Goal: Use online tool/utility: Utilize a website feature to perform a specific function

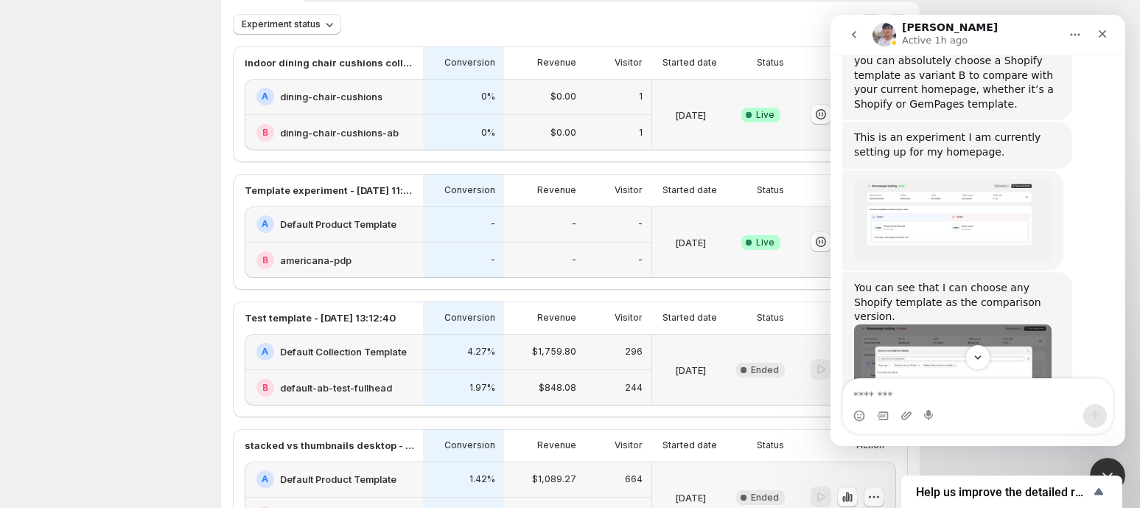
scroll to position [1619, 0]
click at [986, 324] on img "Antony says…" at bounding box center [953, 422] width 198 height 196
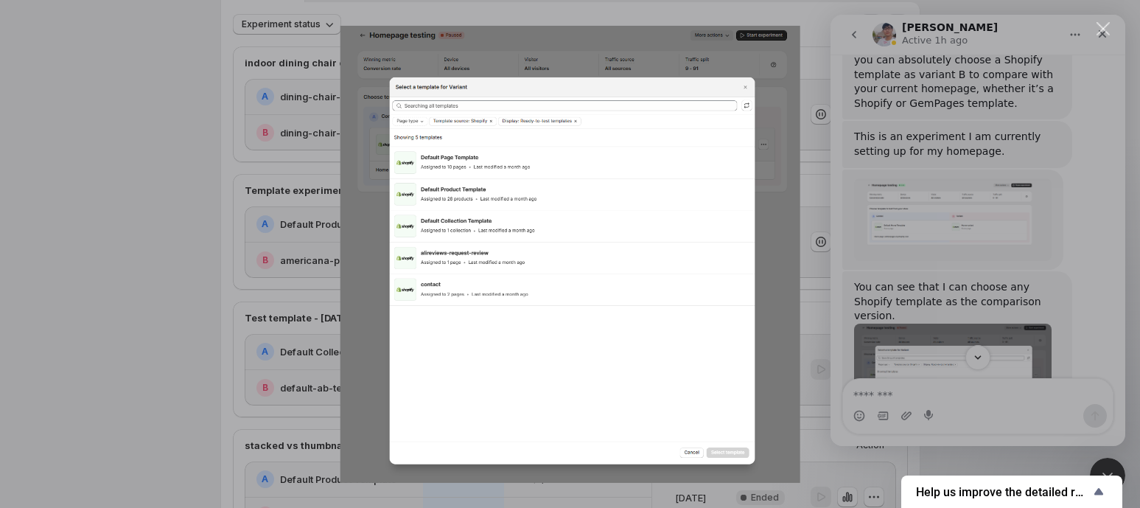
click at [219, 260] on div "Intercom messenger" at bounding box center [570, 254] width 1140 height 508
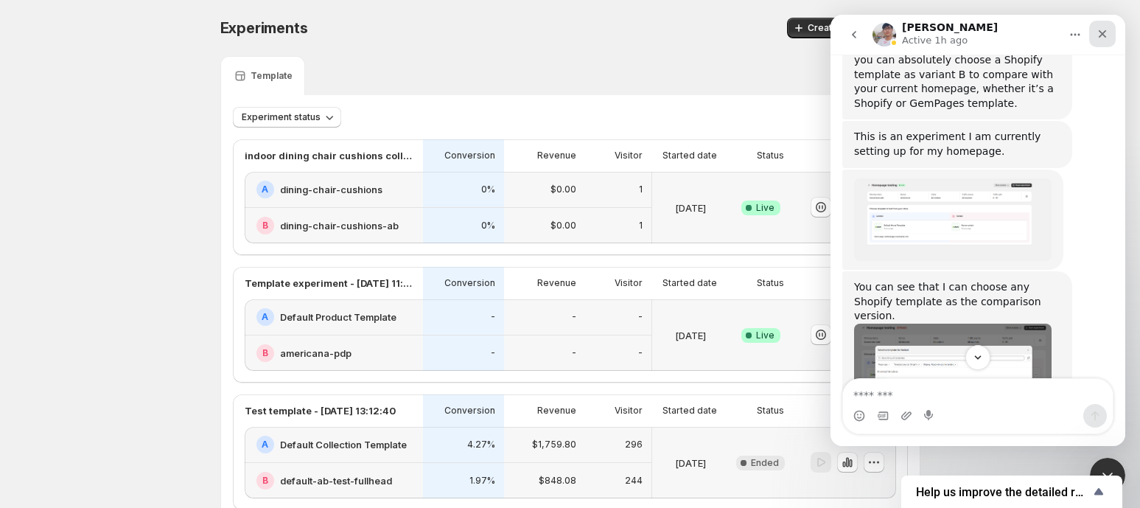
click at [1103, 32] on icon "Close" at bounding box center [1103, 34] width 12 height 12
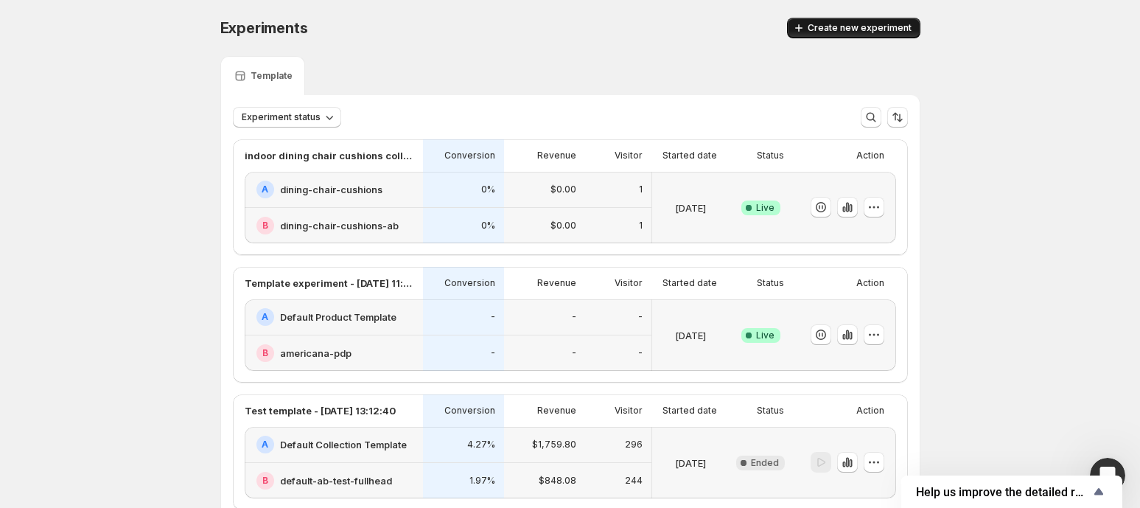
click at [887, 33] on span "Create new experiment" at bounding box center [860, 28] width 104 height 12
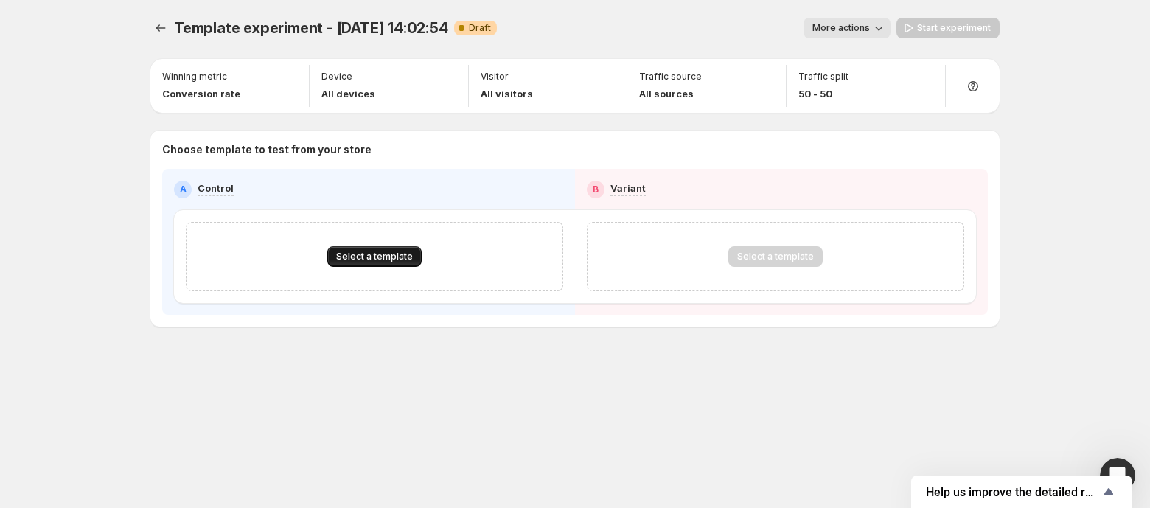
click at [373, 259] on span "Select a template" at bounding box center [374, 257] width 77 height 12
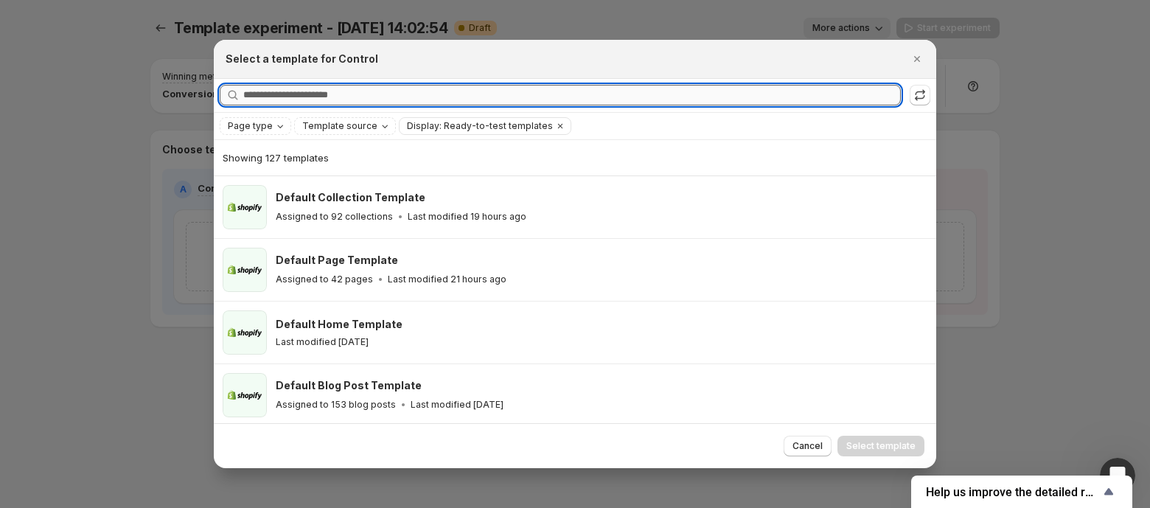
click at [313, 86] on input "Searching all templates" at bounding box center [572, 95] width 658 height 21
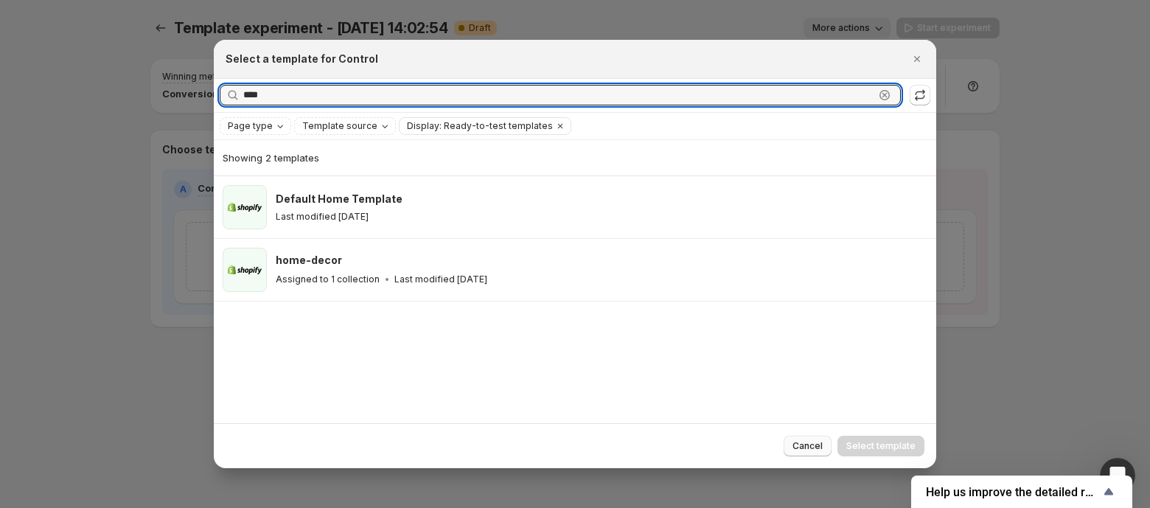
type input "****"
click at [796, 439] on button "Cancel" at bounding box center [808, 446] width 48 height 21
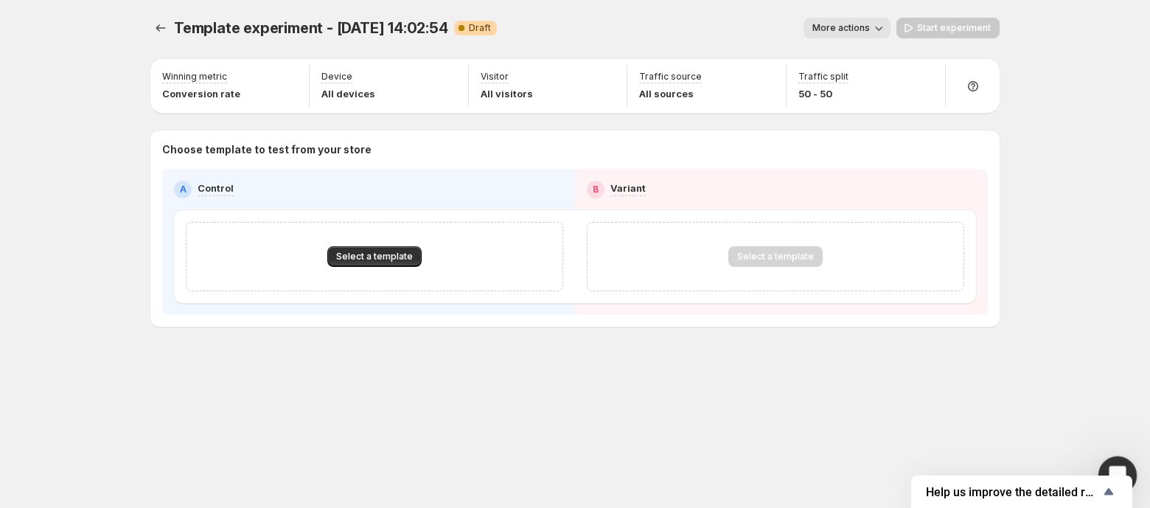
click at [1120, 461] on div "Open Intercom Messenger" at bounding box center [1115, 473] width 49 height 49
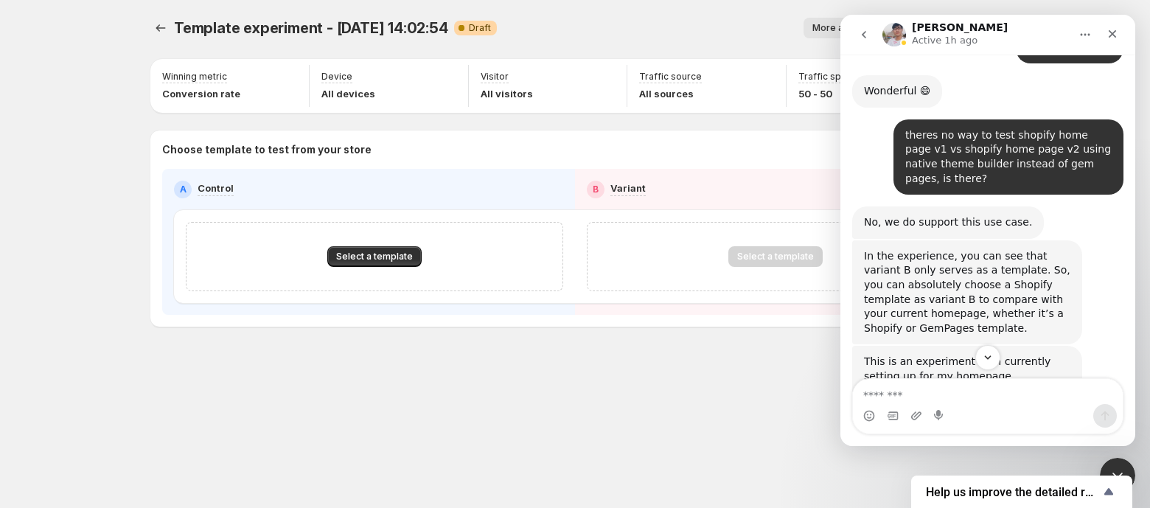
scroll to position [1393, 0]
click at [980, 404] on img "Antony says…" at bounding box center [963, 445] width 198 height 83
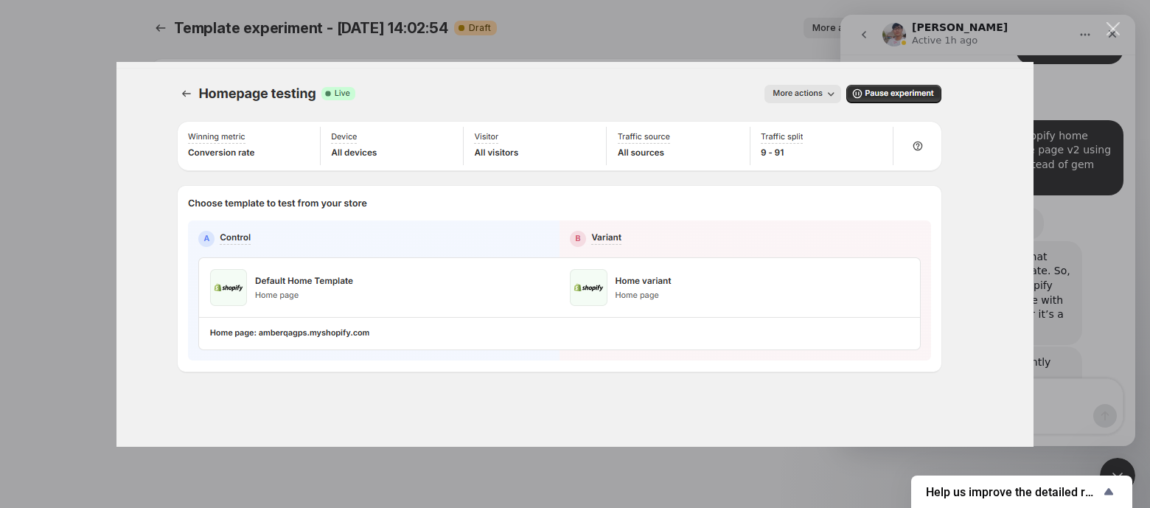
click at [102, 256] on div "Intercom messenger" at bounding box center [575, 254] width 1150 height 508
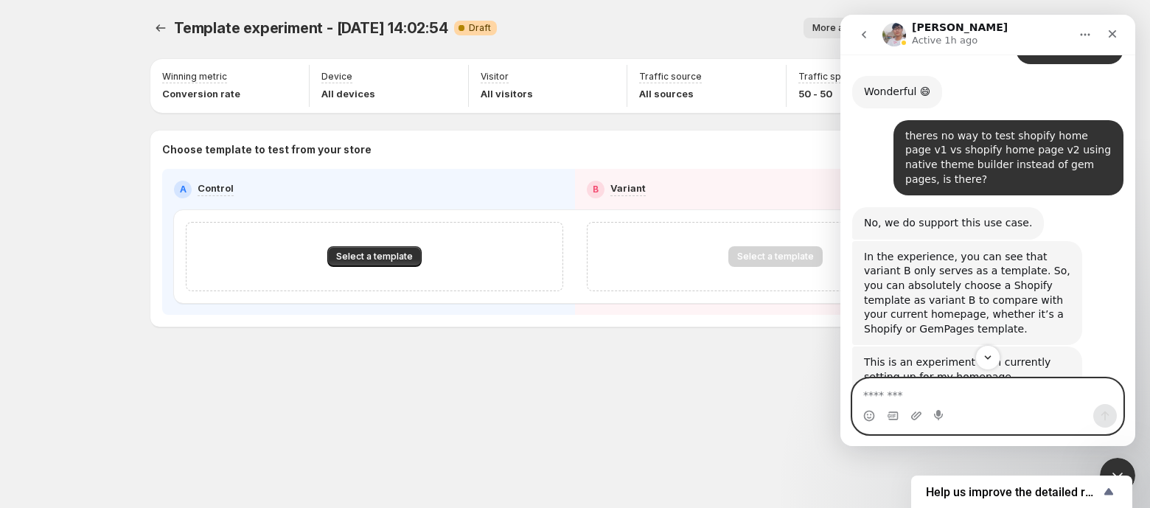
click at [924, 397] on textarea "Message…" at bounding box center [988, 391] width 270 height 25
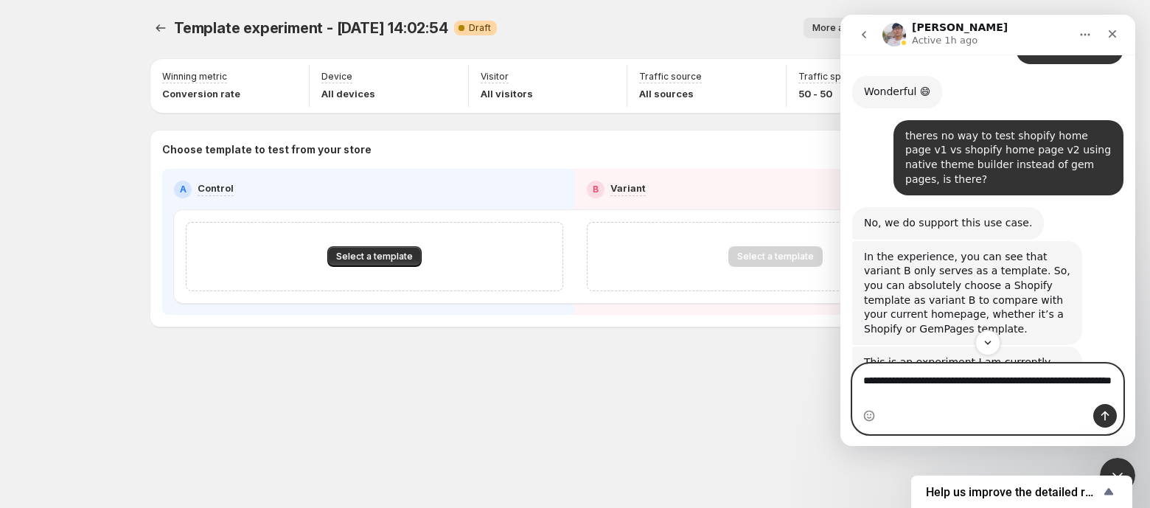
click at [1056, 383] on textarea "**********" at bounding box center [988, 384] width 271 height 40
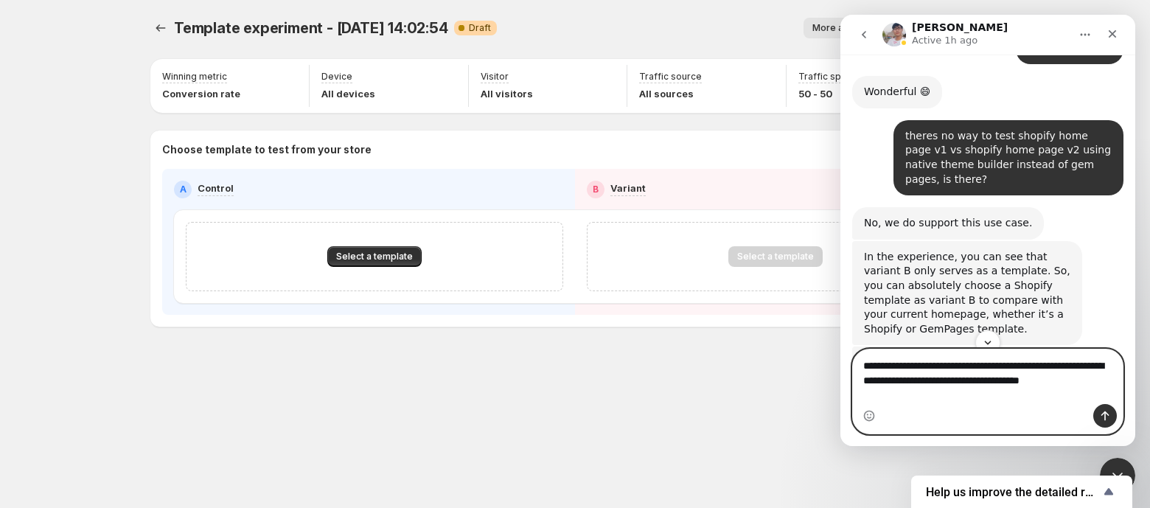
type textarea "**********"
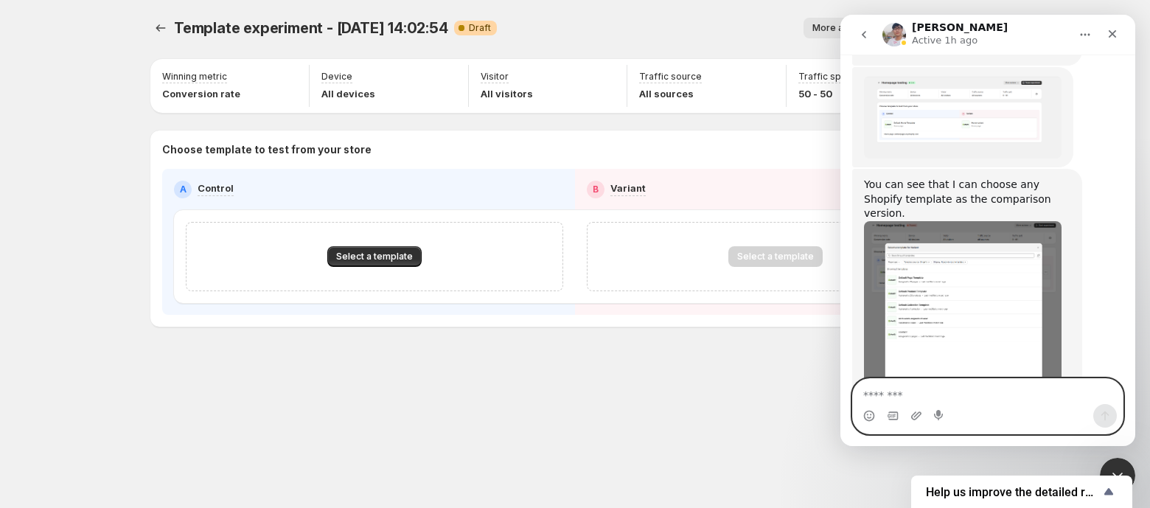
scroll to position [1765, 0]
